Goal: Task Accomplishment & Management: Complete application form

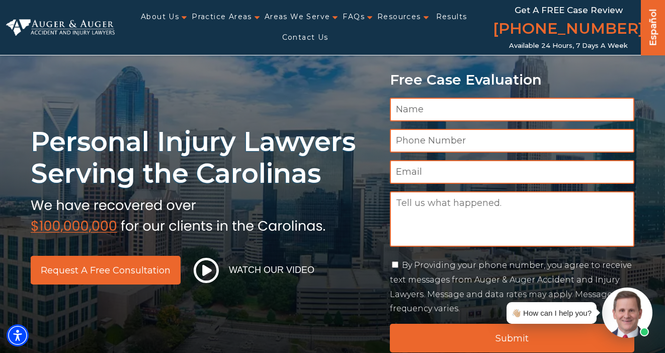
click at [434, 107] on input "Name *" at bounding box center [512, 110] width 245 height 24
type input "[PERSON_NAME]"
type input "4045038140"
type input "[EMAIL_ADDRESS][DOMAIN_NAME]"
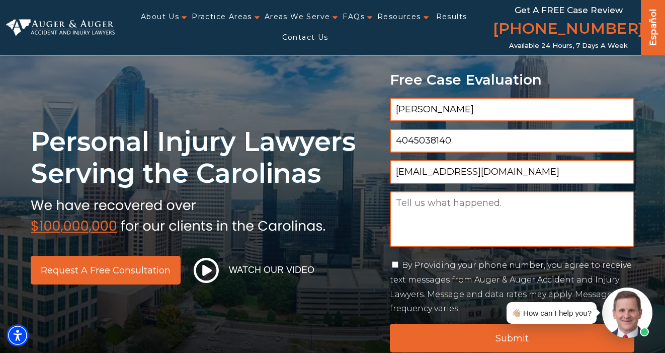
click at [426, 208] on textarea "Message" at bounding box center [512, 218] width 245 height 55
paste textarea "Good morning, My name is [PERSON_NAME], and I’m the Creative Director at Perfec…"
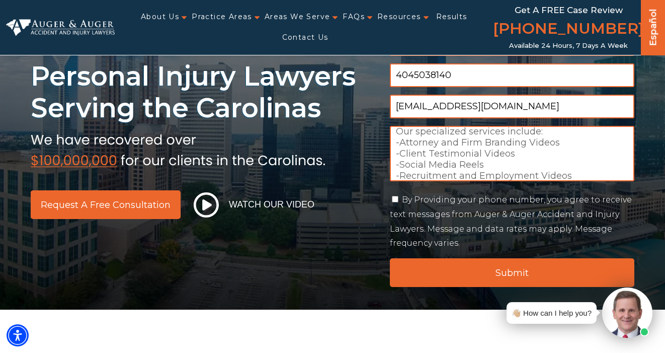
scroll to position [129, 0]
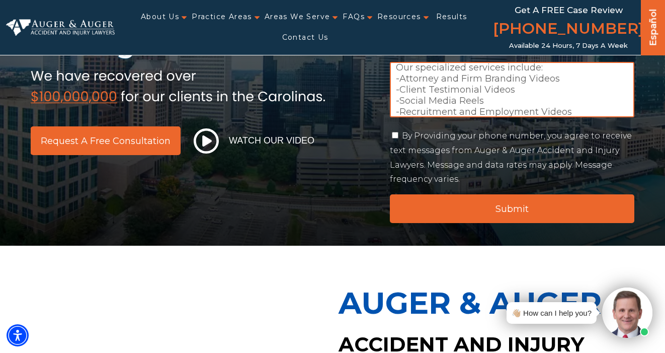
type textarea "Good morning, My name is [PERSON_NAME], and I’m the Creative Director at Perfec…"
click at [396, 137] on input "By Providing your phone number, you agree to receive text messages from Auger &…" at bounding box center [395, 135] width 7 height 7
checkbox input "true"
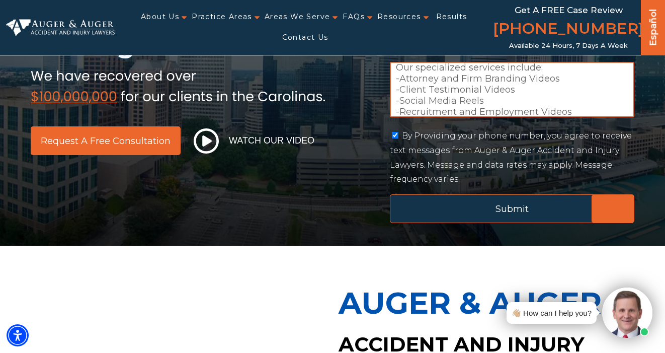
click at [479, 204] on input "Submit" at bounding box center [512, 208] width 245 height 29
click at [511, 212] on input "Submit" at bounding box center [512, 208] width 245 height 29
